Goal: Transaction & Acquisition: Subscribe to service/newsletter

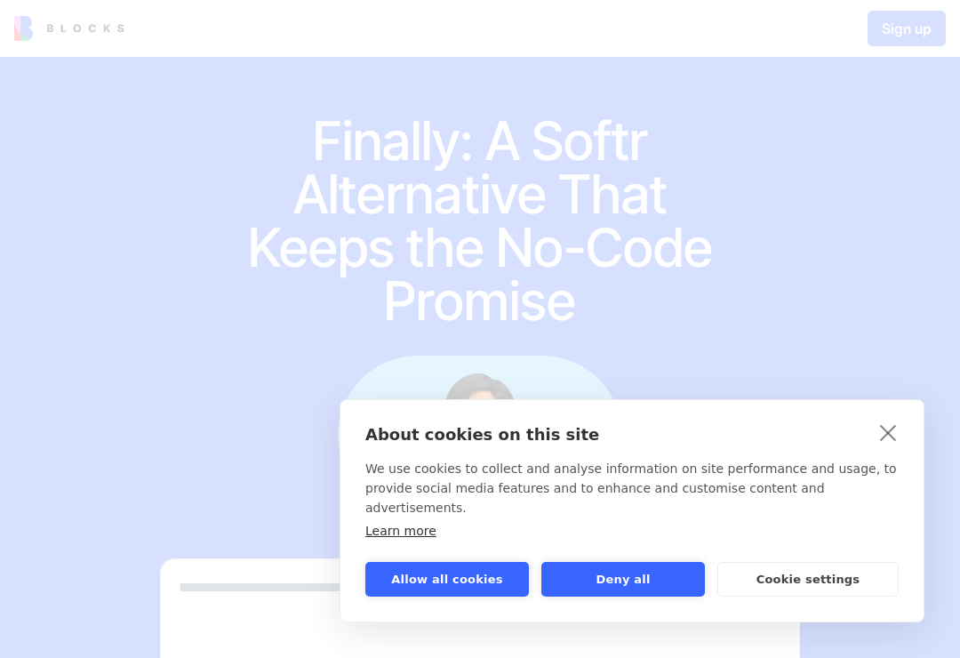
click at [884, 446] on link "close" at bounding box center [889, 432] width 28 height 28
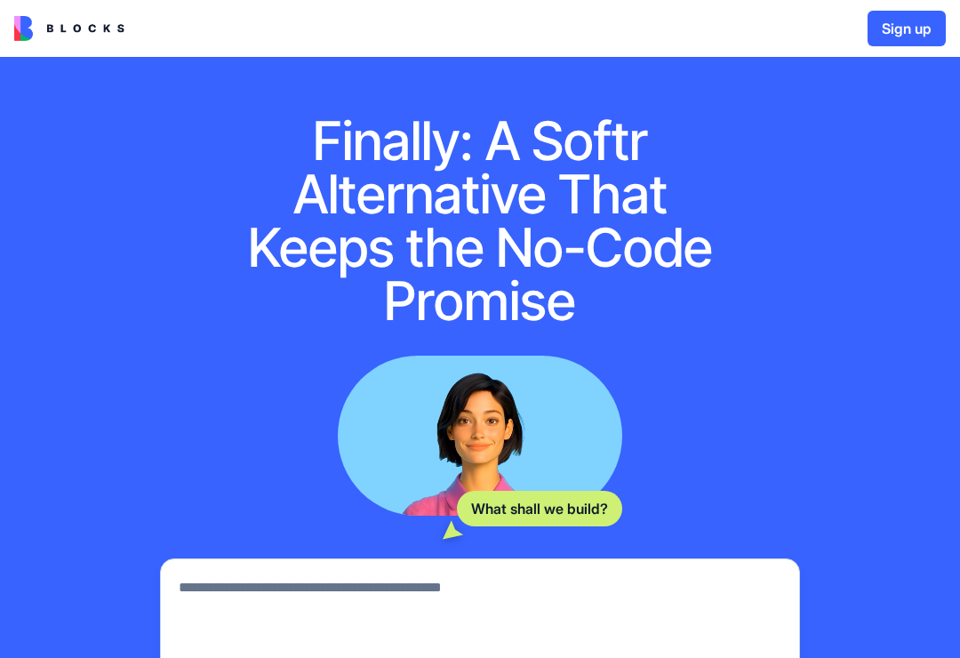
click at [903, 442] on div "Finally: A Softr Alternative That Keeps the No-Code Promise What shall we build…" at bounding box center [480, 459] width 960 height 805
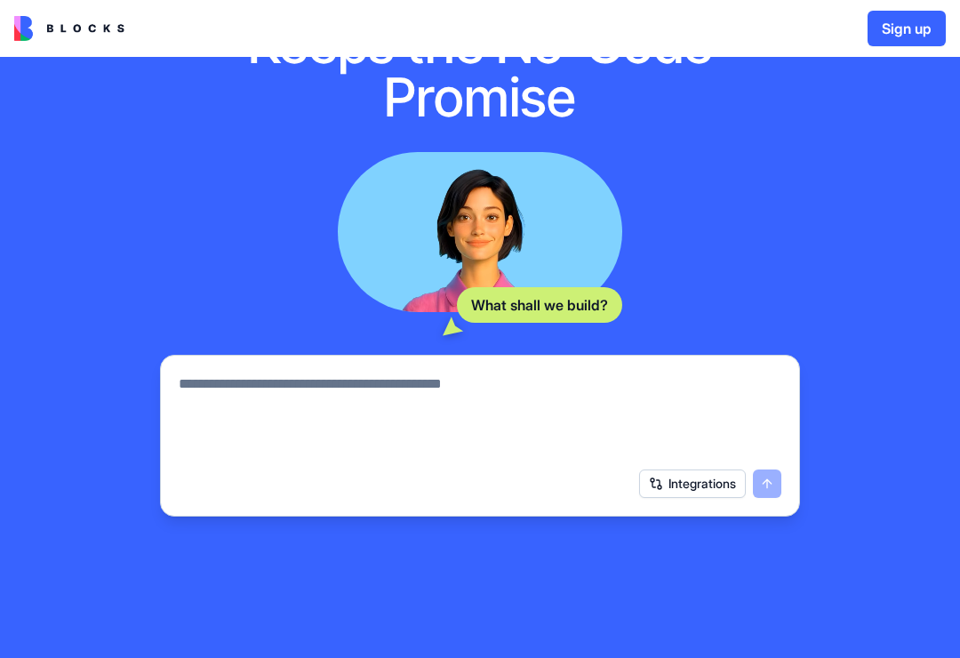
scroll to position [202, 0]
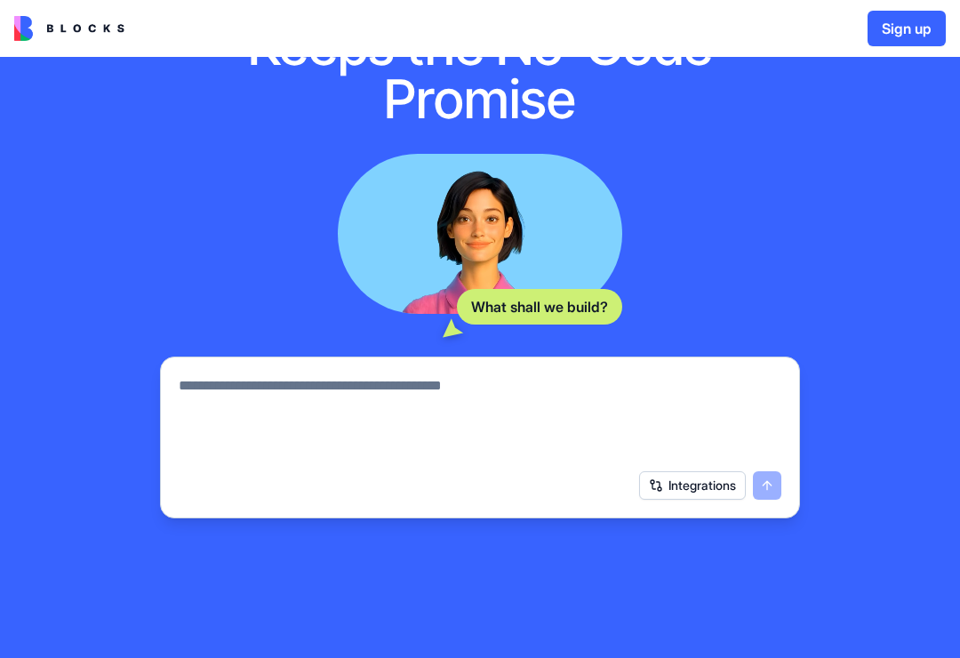
click at [785, 380] on div at bounding box center [480, 412] width 624 height 96
click at [216, 421] on textarea at bounding box center [480, 417] width 603 height 85
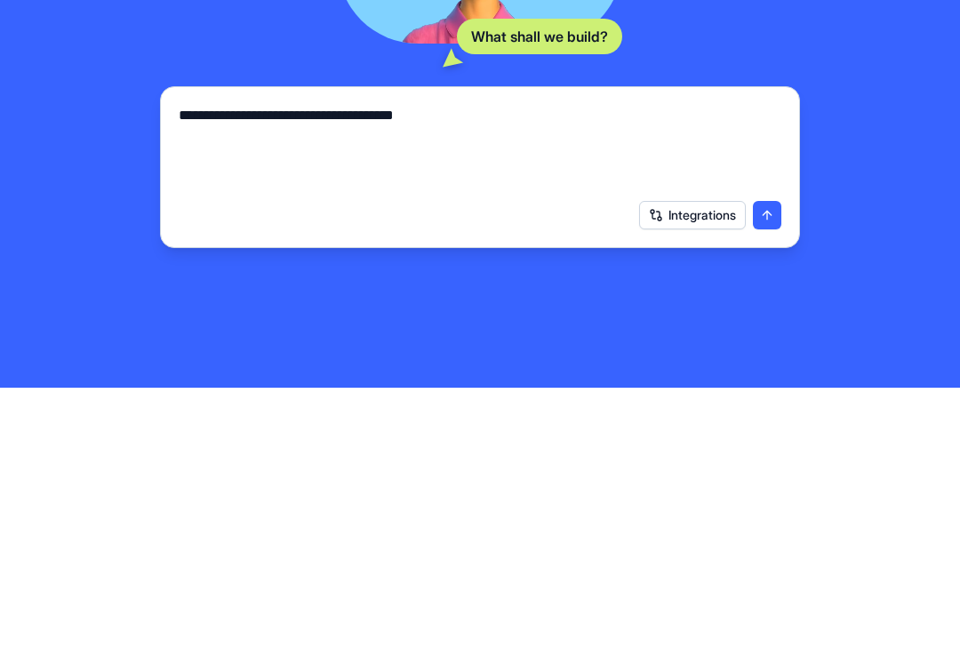
click at [772, 471] on button "submit" at bounding box center [767, 485] width 28 height 28
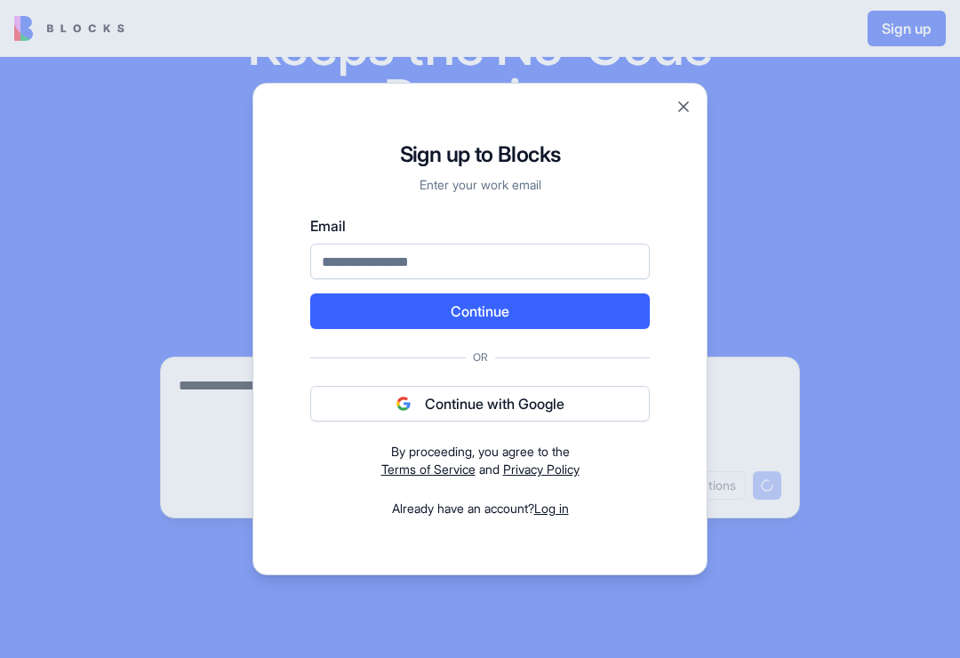
click at [693, 92] on div "Sign up to Blocks Enter your work email Email Continue Or Continue with Google …" at bounding box center [479, 329] width 455 height 492
click at [699, 92] on div "Sign up to Blocks Enter your work email Email Continue Or Continue with Google …" at bounding box center [479, 329] width 455 height 492
click at [688, 112] on button "Close" at bounding box center [684, 107] width 18 height 18
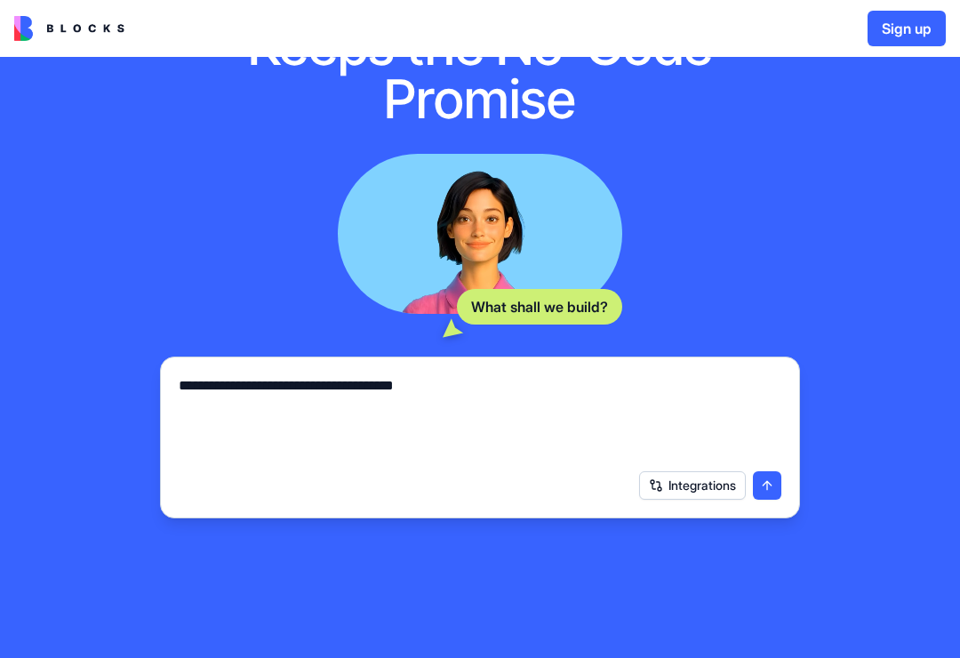
click at [585, 415] on textarea "**********" at bounding box center [480, 417] width 603 height 85
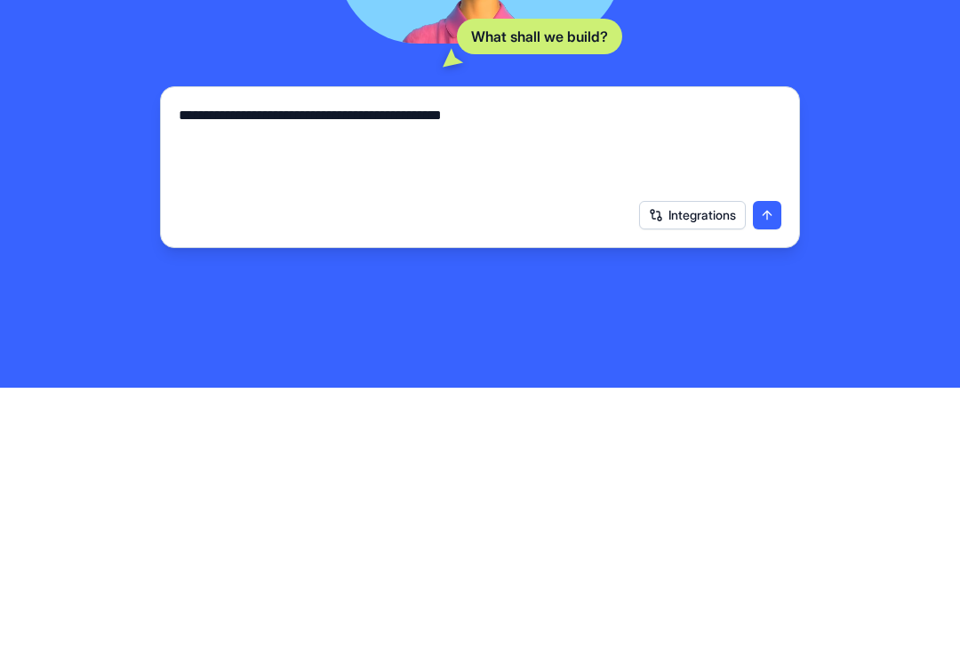
type textarea "**********"
click at [777, 471] on button "submit" at bounding box center [767, 485] width 28 height 28
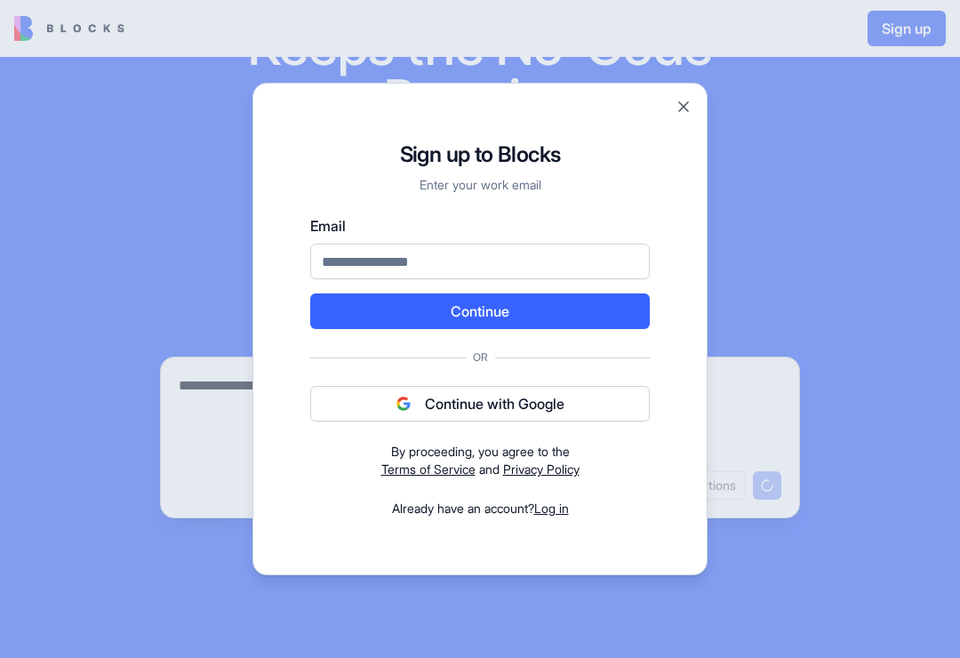
click at [604, 408] on button "Continue with Google" at bounding box center [480, 404] width 340 height 36
click at [620, 409] on button "Continue with Google" at bounding box center [480, 404] width 340 height 36
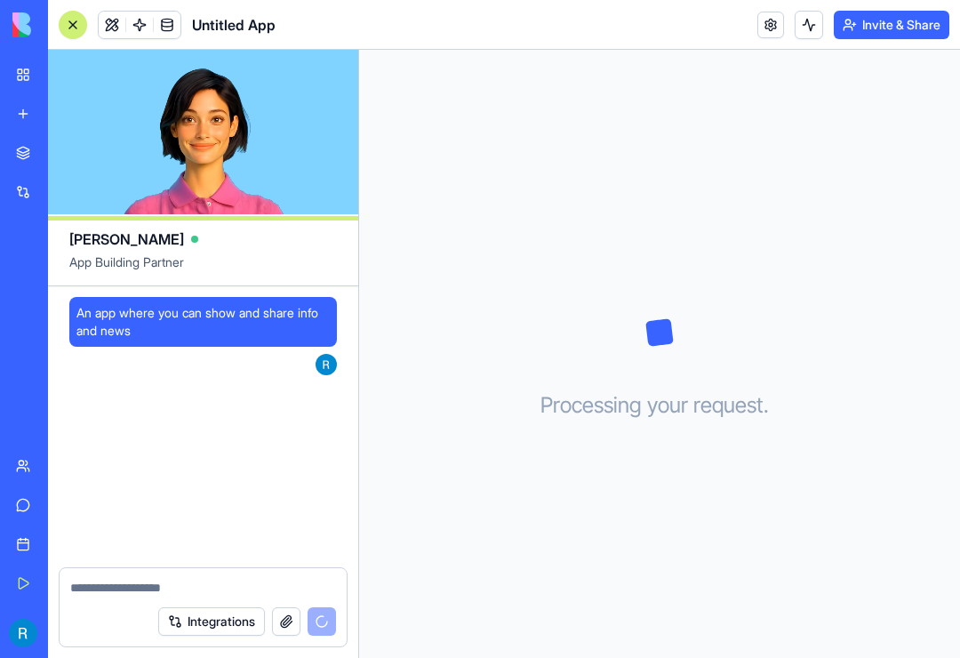
scroll to position [121, 0]
